Goal: Book appointment/travel/reservation

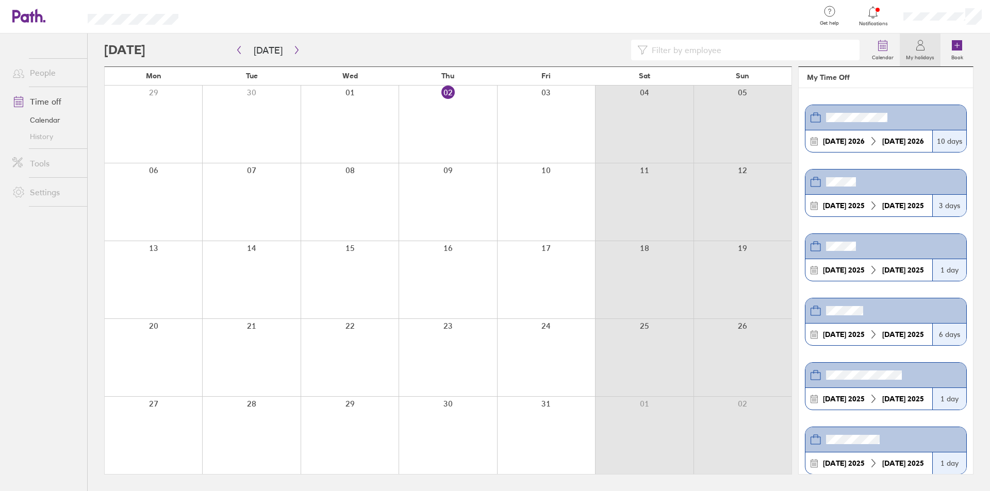
click at [559, 291] on div at bounding box center [546, 279] width 98 height 77
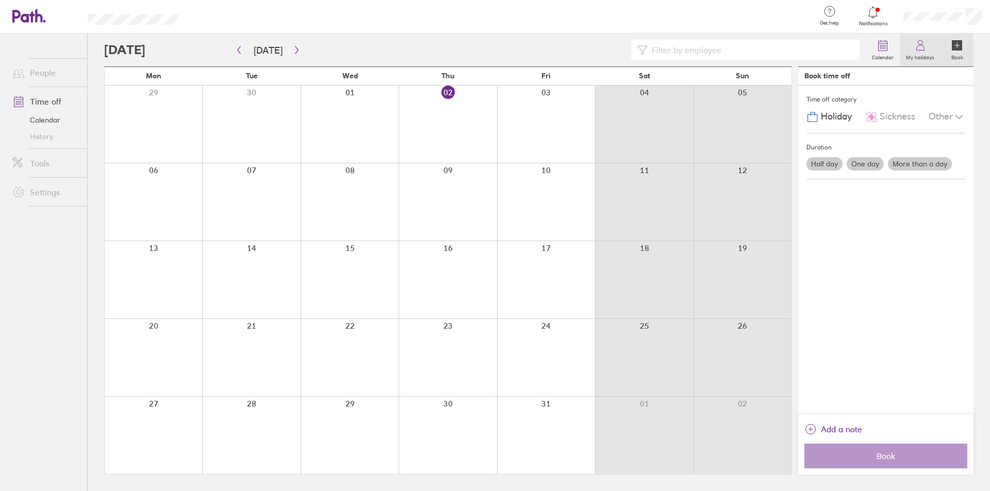
click at [918, 49] on icon at bounding box center [920, 45] width 12 height 12
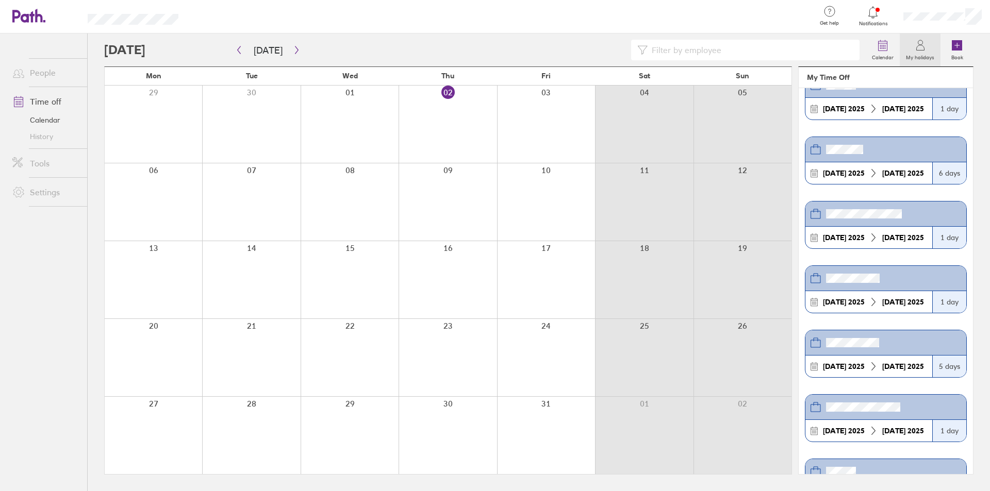
scroll to position [155, 0]
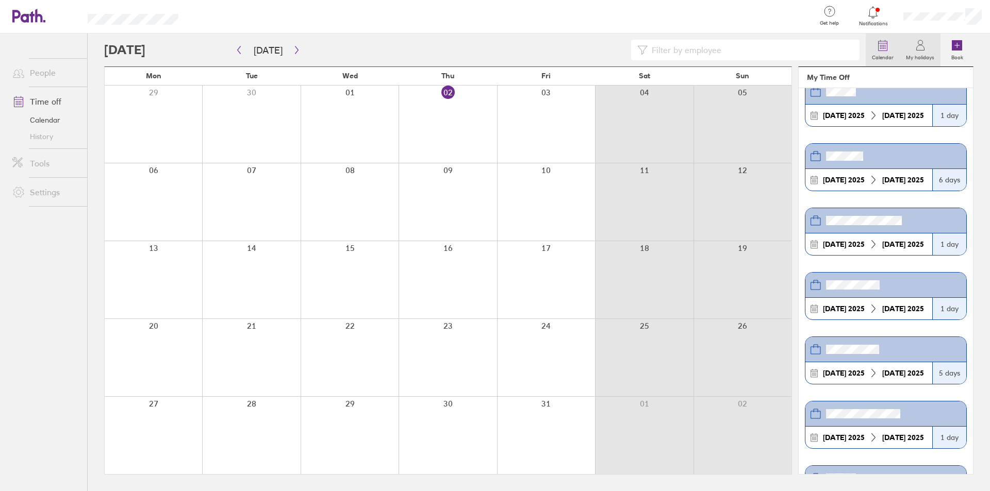
click at [880, 51] on icon at bounding box center [882, 45] width 12 height 12
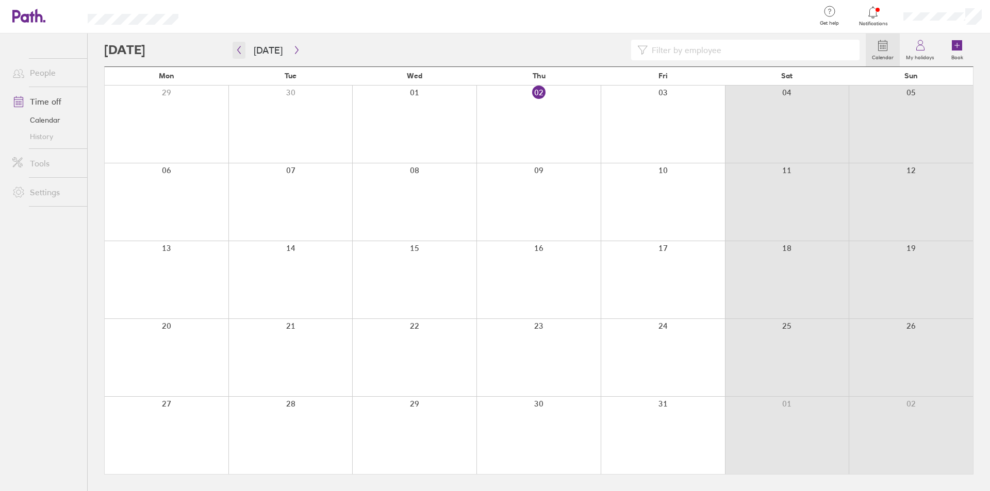
click at [239, 49] on icon "button" at bounding box center [239, 50] width 8 height 8
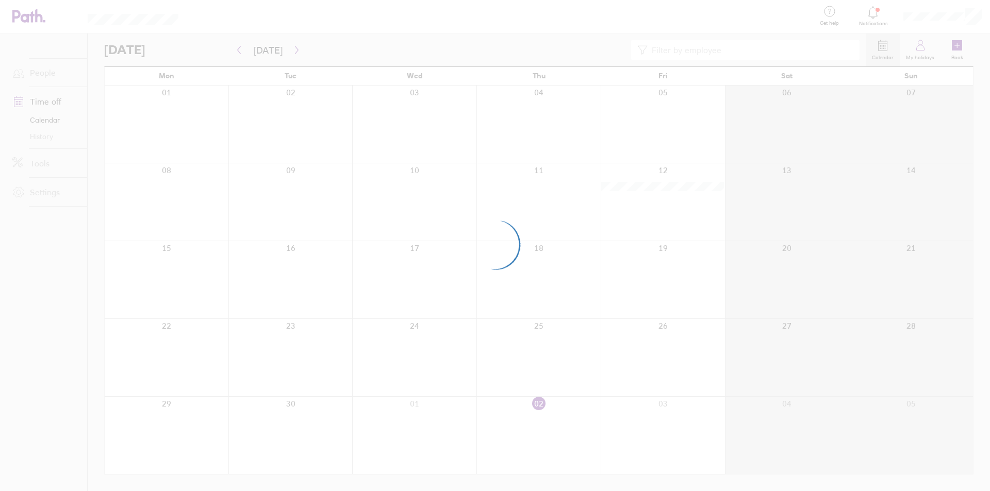
click at [872, 50] on div at bounding box center [495, 245] width 990 height 491
click at [877, 48] on div at bounding box center [495, 245] width 990 height 491
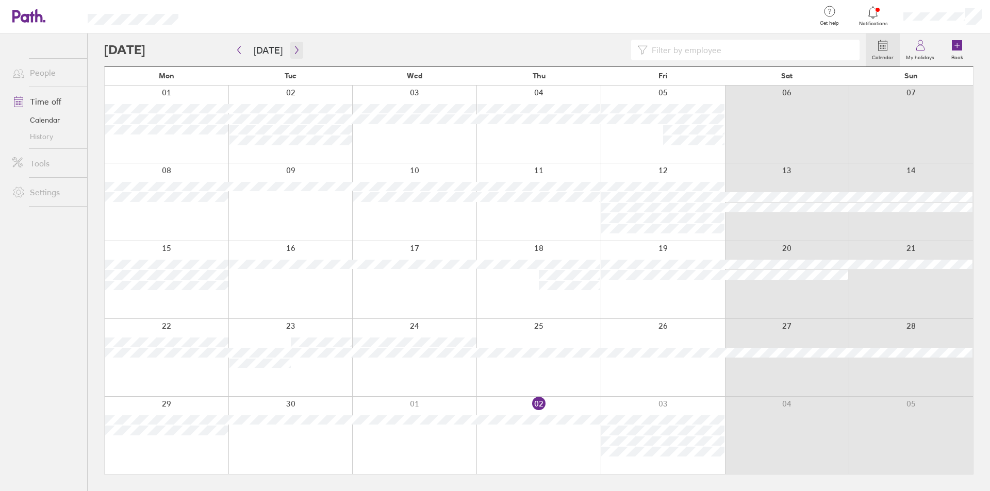
click at [295, 51] on icon "button" at bounding box center [297, 50] width 8 height 8
